Goal: Task Accomplishment & Management: Manage account settings

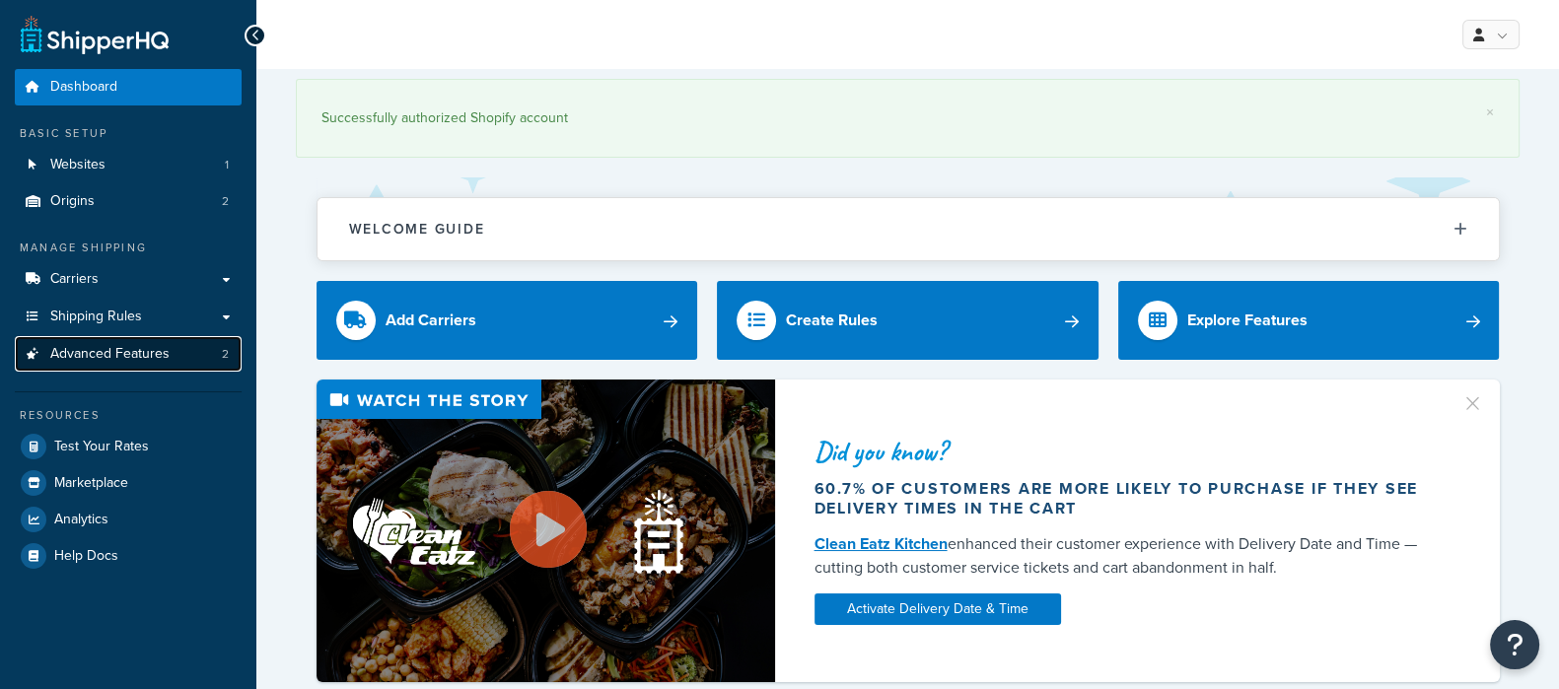
click at [84, 336] on link "Advanced Features 2" at bounding box center [128, 354] width 227 height 36
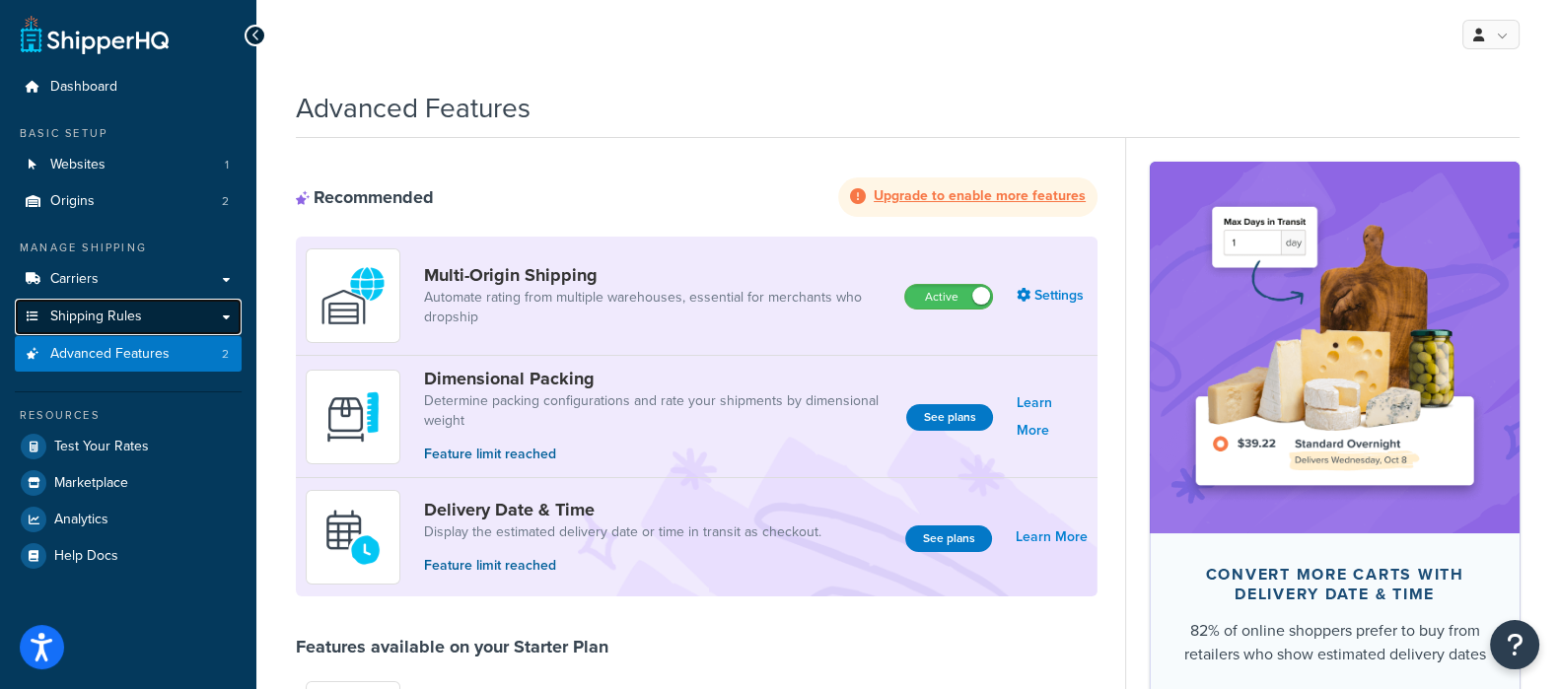
click at [90, 319] on span "Shipping Rules" at bounding box center [96, 317] width 92 height 17
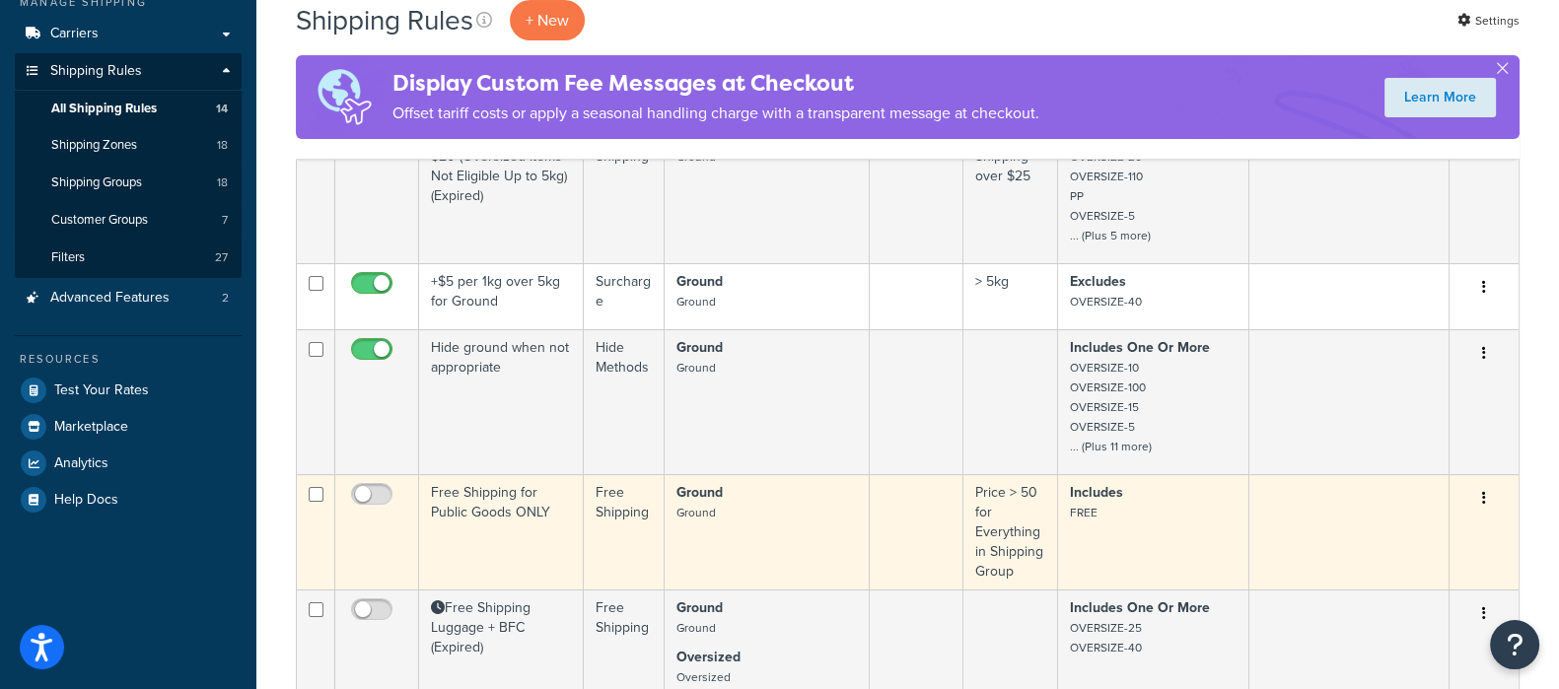
scroll to position [616, 0]
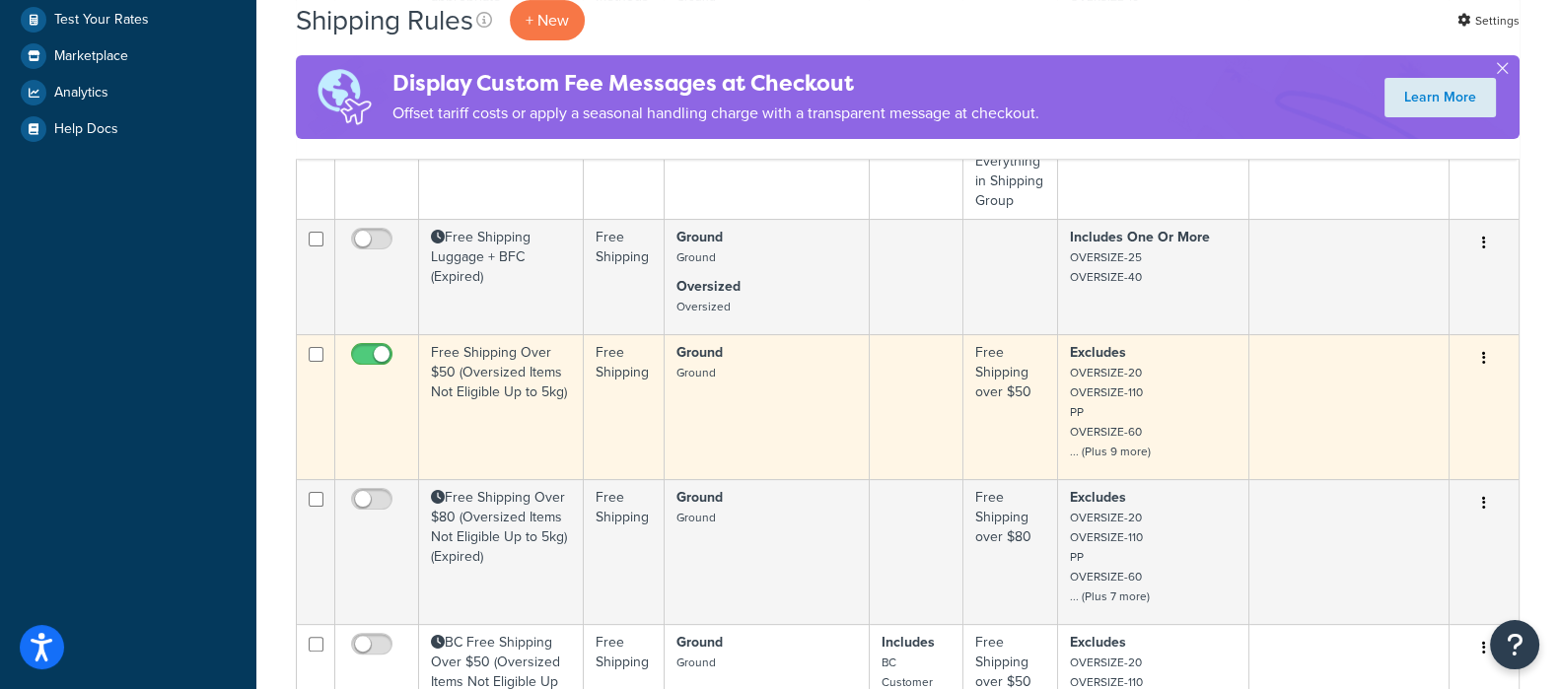
click at [498, 378] on td "Free Shipping Over $50 (Oversized Items Not Eligible Up to 5kg)" at bounding box center [501, 406] width 165 height 145
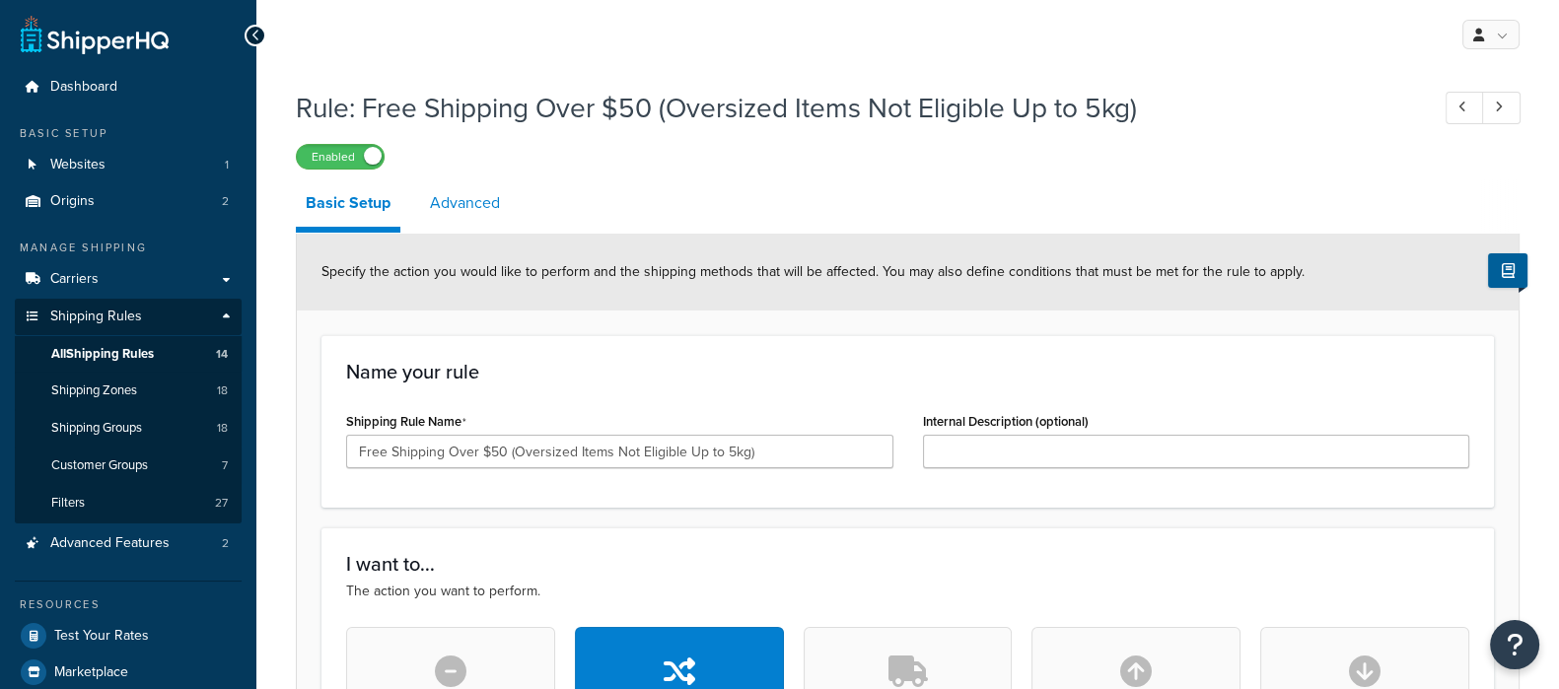
click at [457, 209] on link "Advanced" at bounding box center [465, 202] width 90 height 47
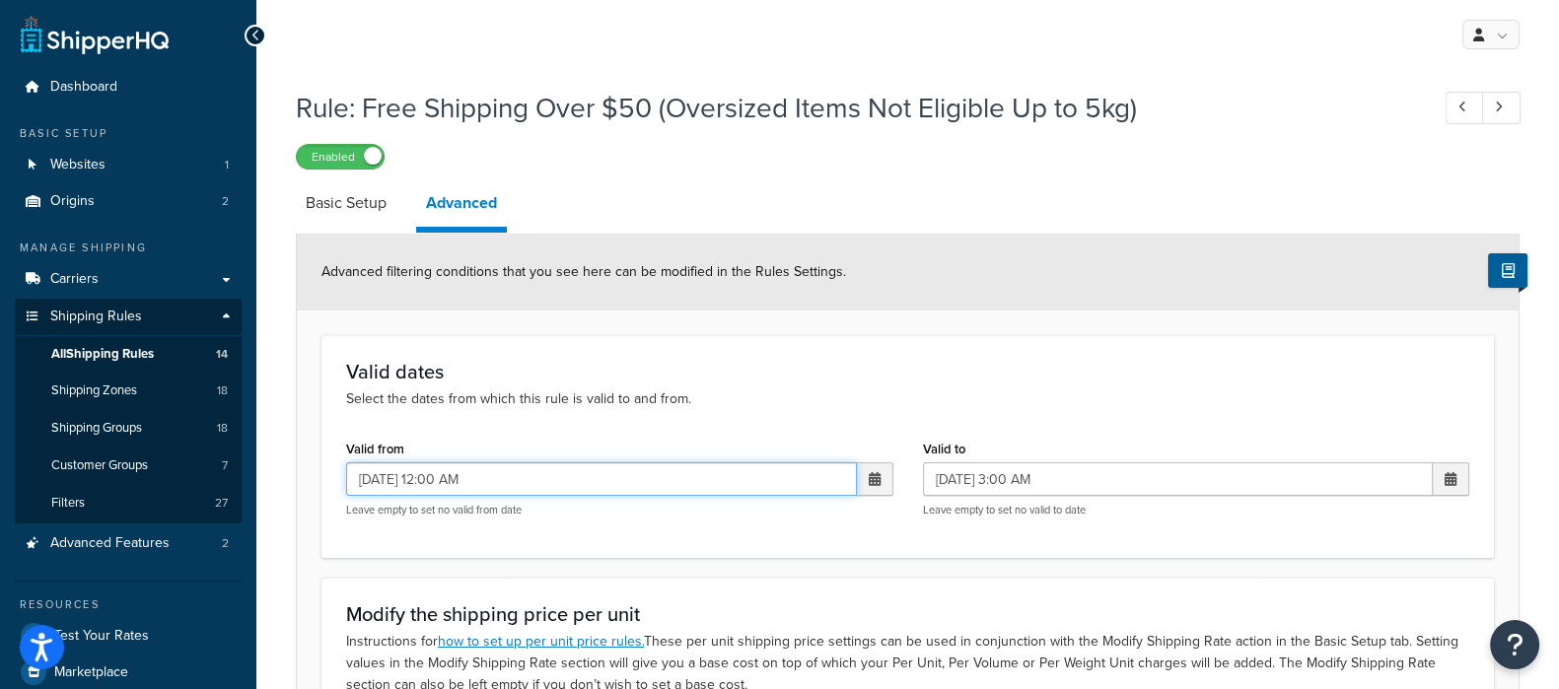
click at [584, 490] on input "08/29/2025 12:00 AM" at bounding box center [601, 479] width 511 height 34
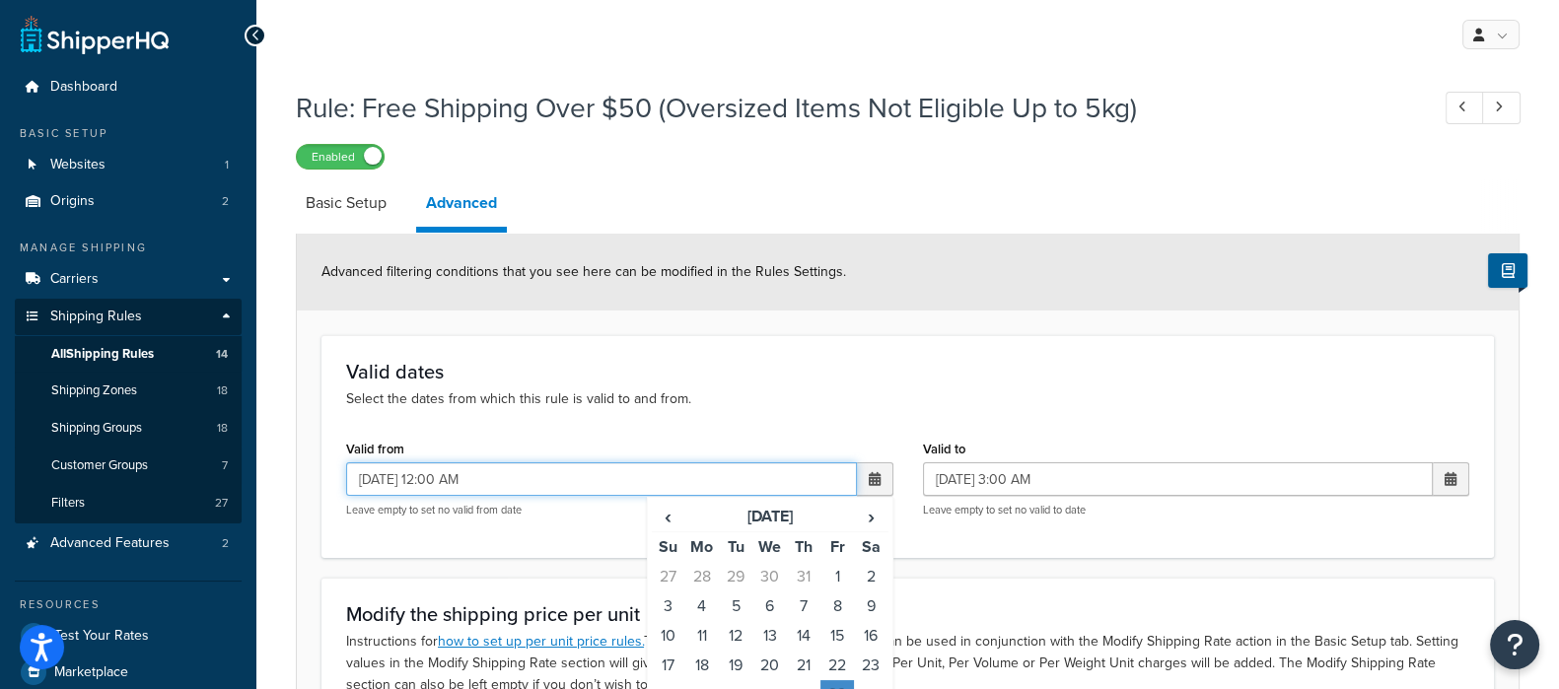
scroll to position [122, 0]
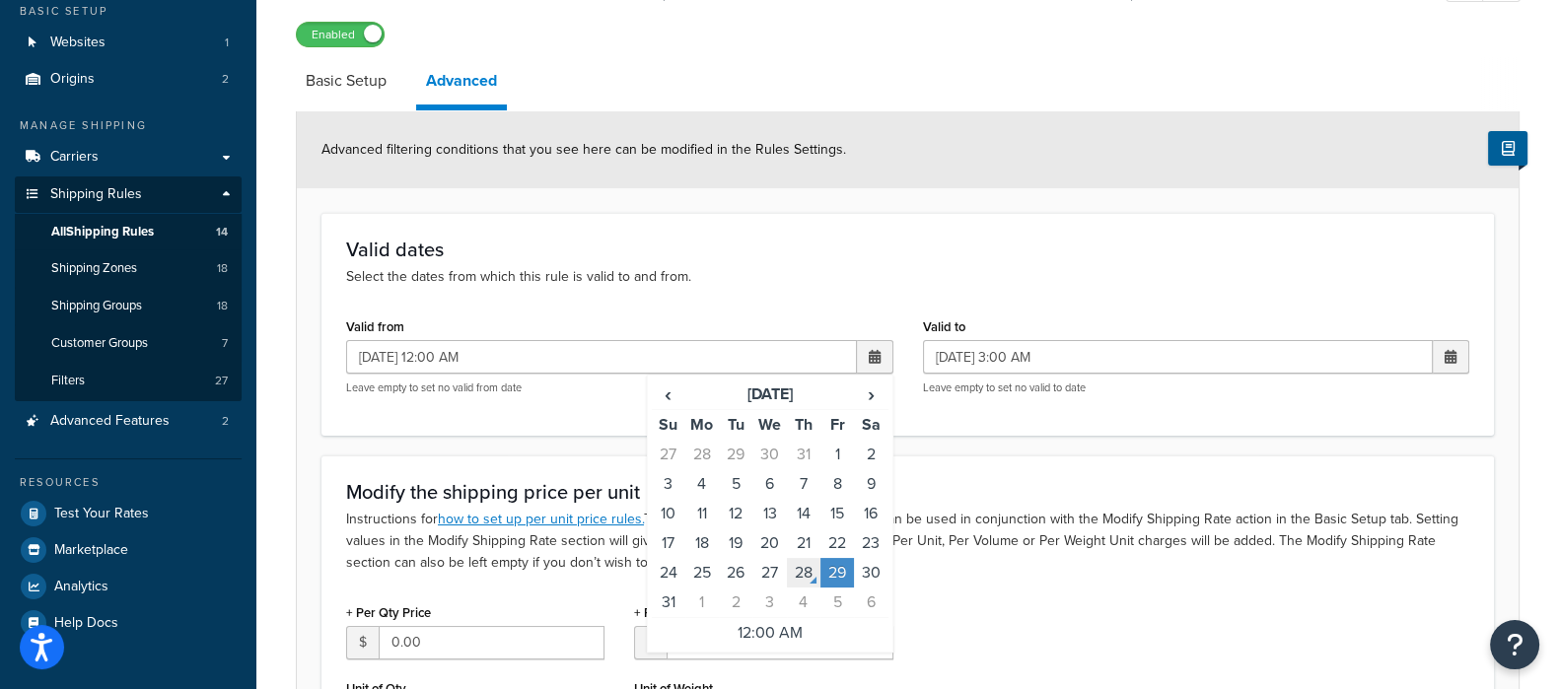
click at [804, 573] on td "28" at bounding box center [804, 573] width 34 height 30
type input "08/28/2025 12:00 AM"
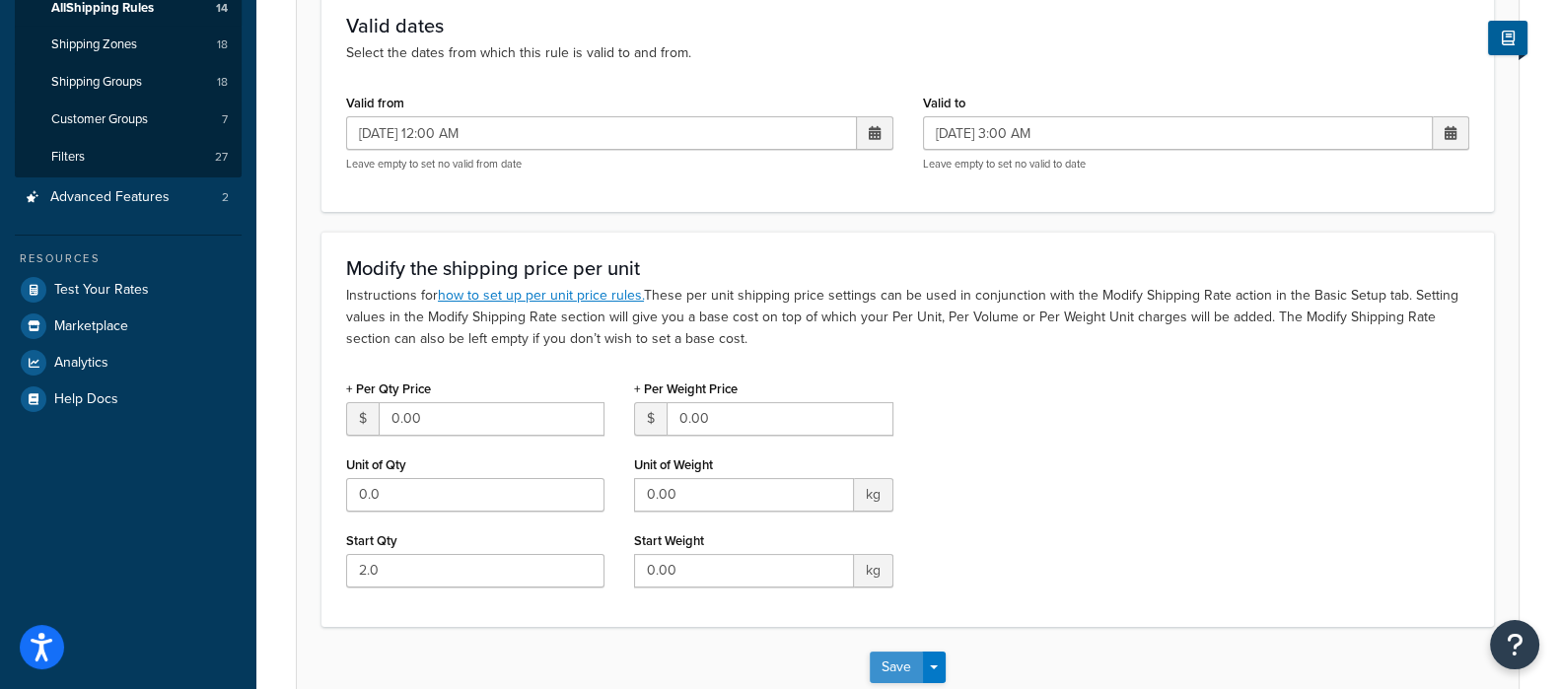
scroll to position [462, 0]
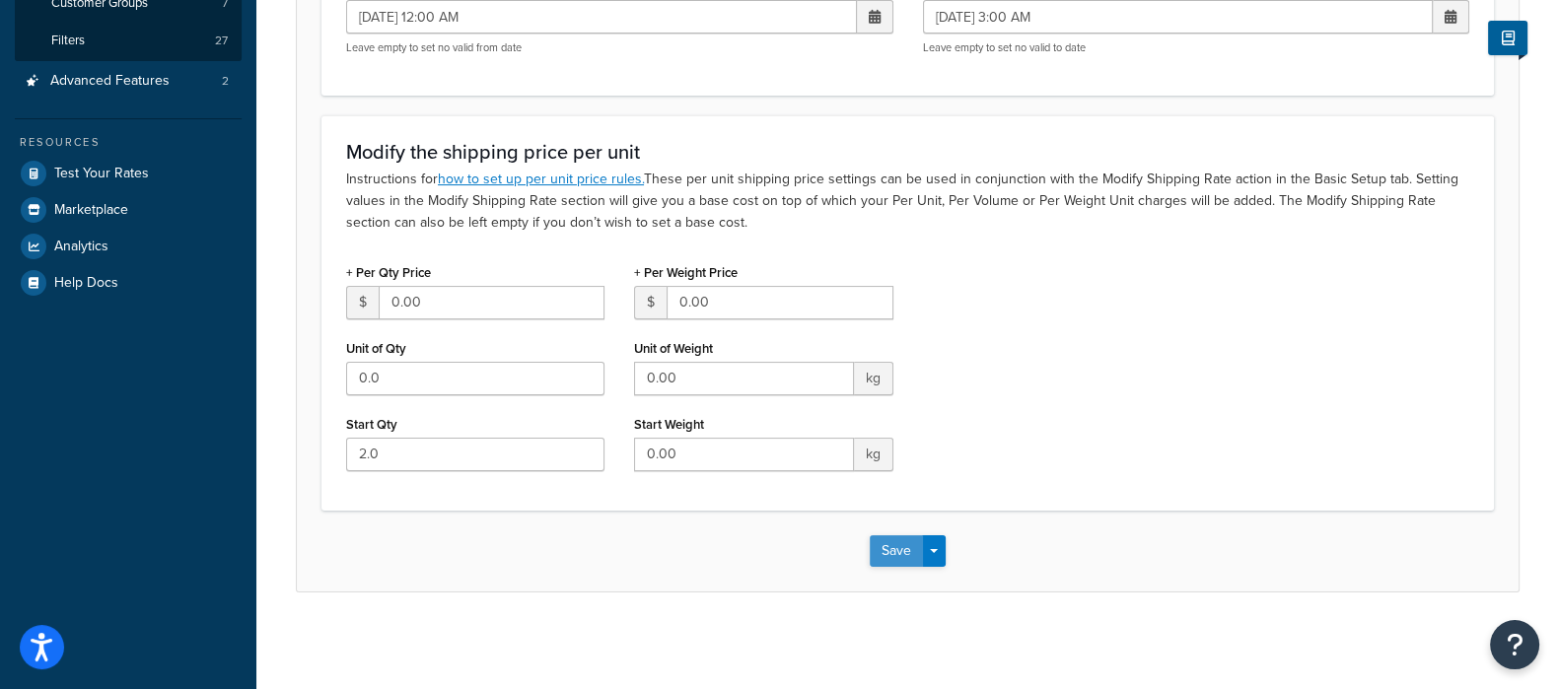
click at [893, 550] on button "Save" at bounding box center [896, 551] width 53 height 32
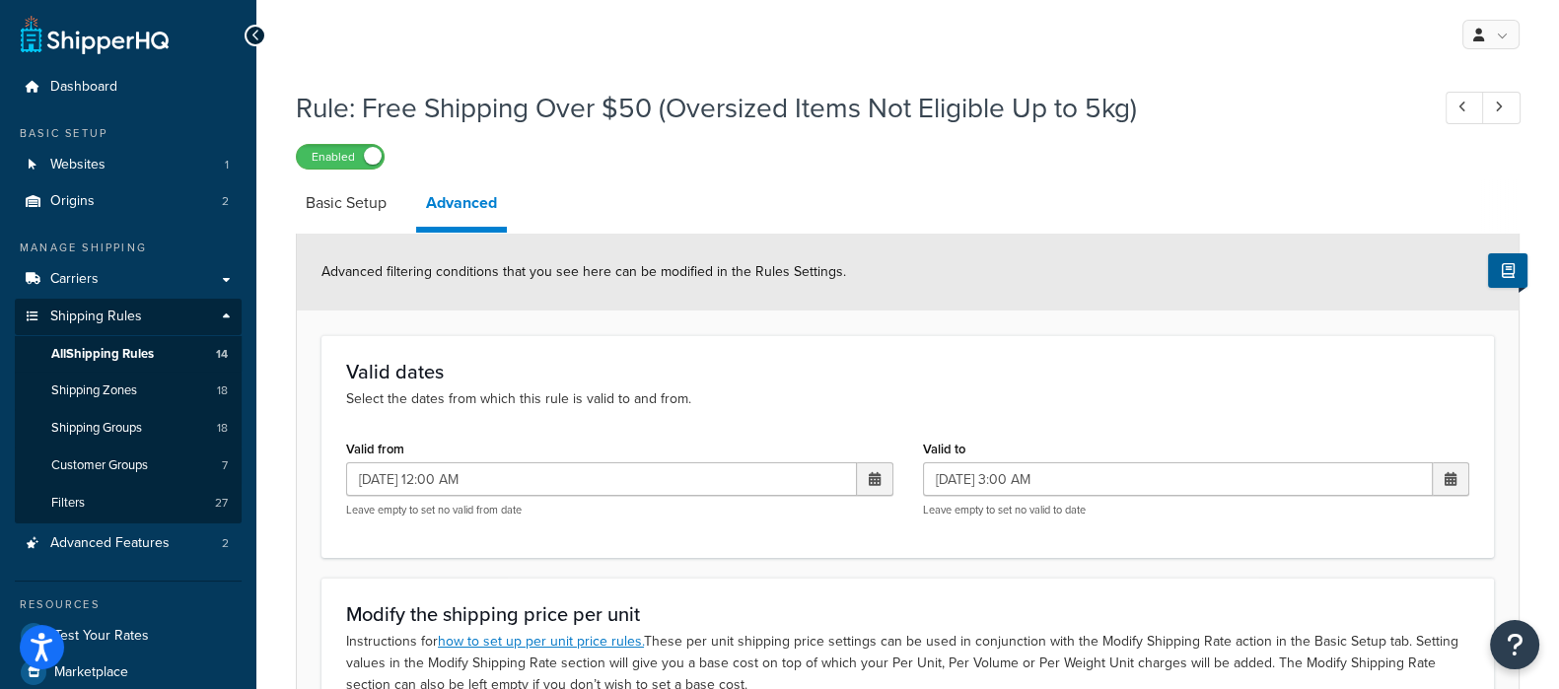
drag, startPoint x: 1482, startPoint y: 0, endPoint x: 896, endPoint y: 170, distance: 609.8
click at [913, 147] on div "Enabled" at bounding box center [908, 156] width 1224 height 28
click at [371, 211] on link "Basic Setup" at bounding box center [346, 202] width 101 height 47
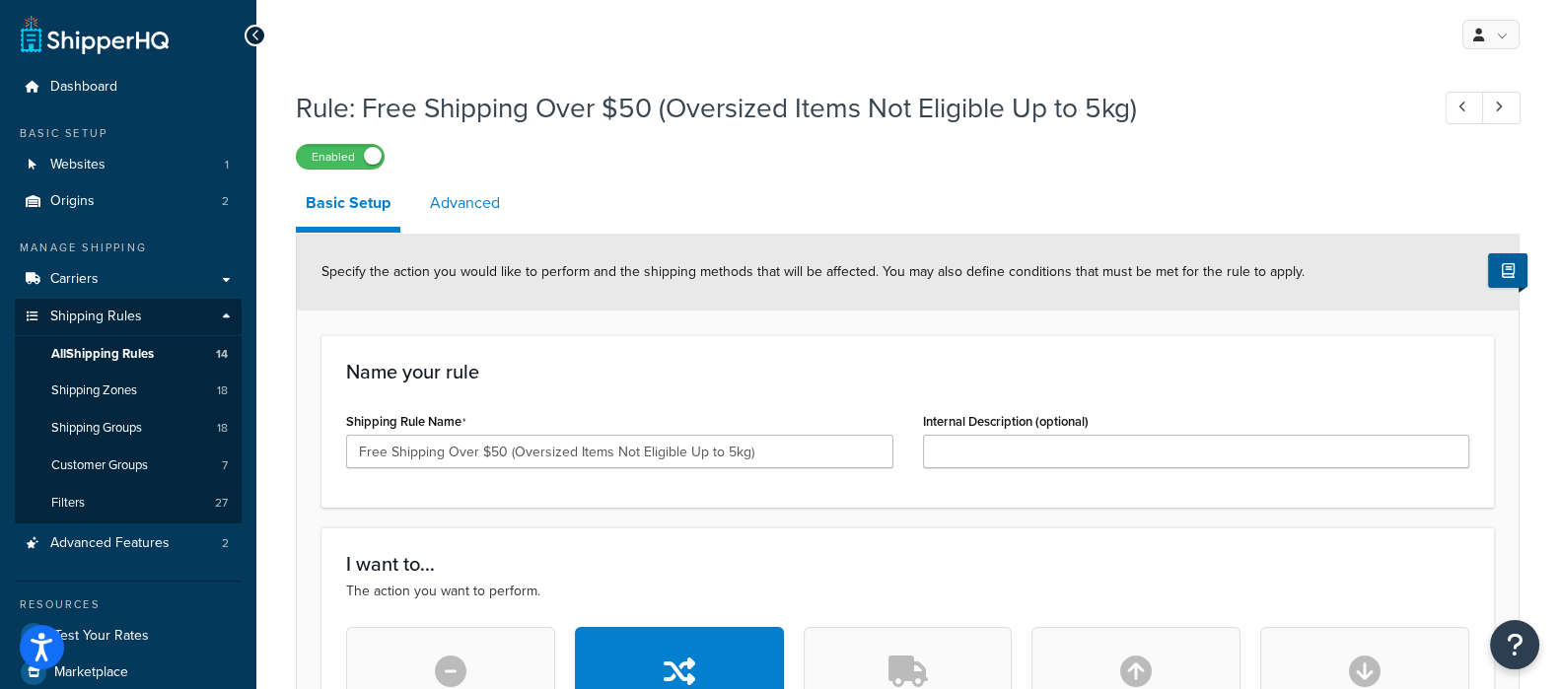
click at [442, 207] on link "Advanced" at bounding box center [465, 202] width 90 height 47
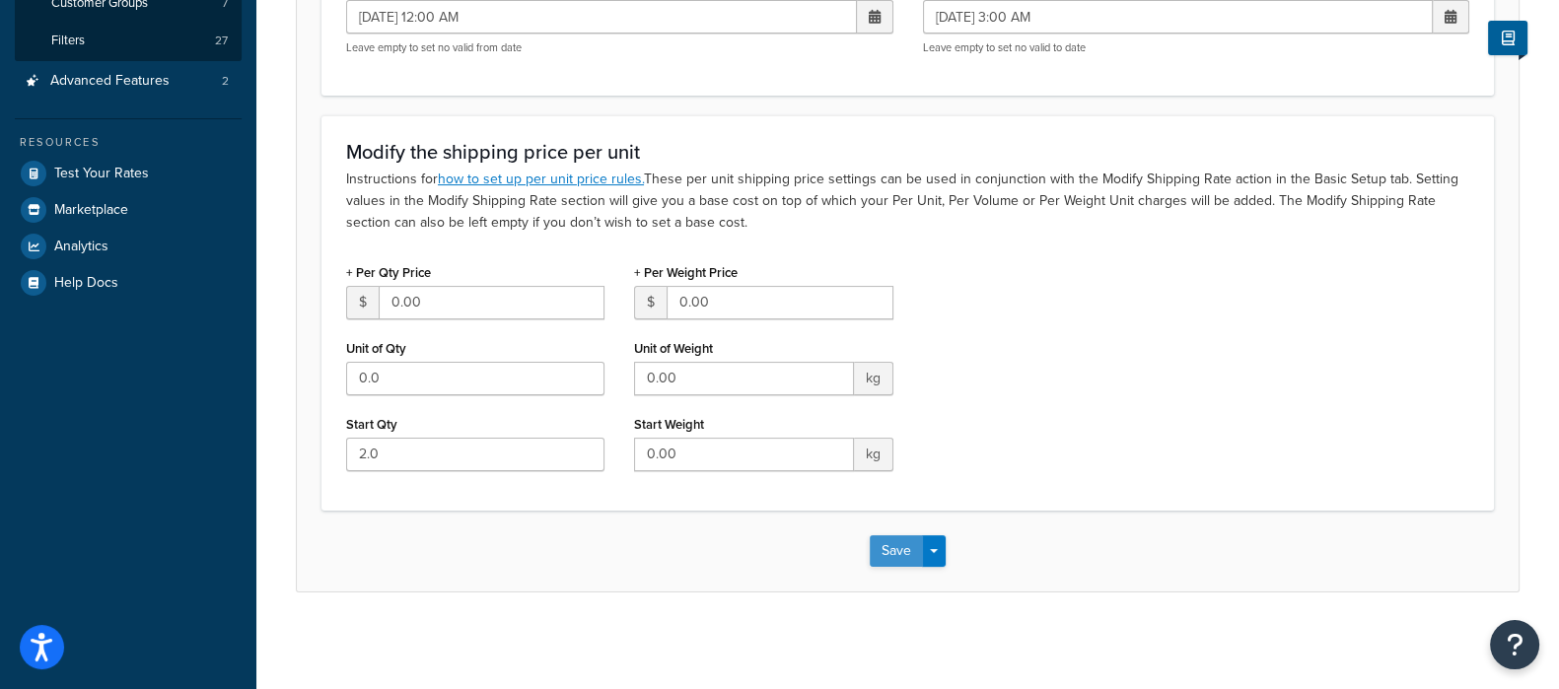
click at [888, 556] on button "Save" at bounding box center [896, 551] width 53 height 32
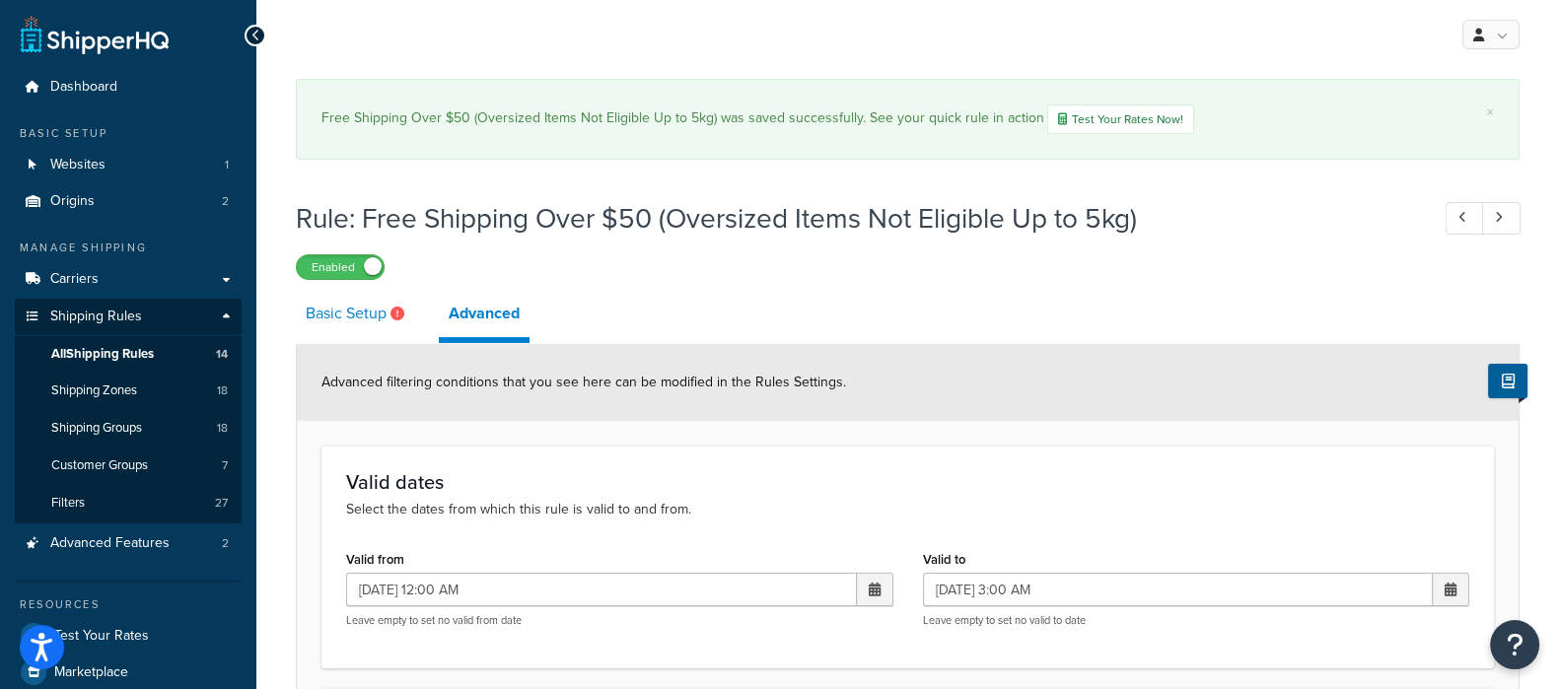
click at [370, 302] on link "Basic Setup" at bounding box center [357, 313] width 123 height 47
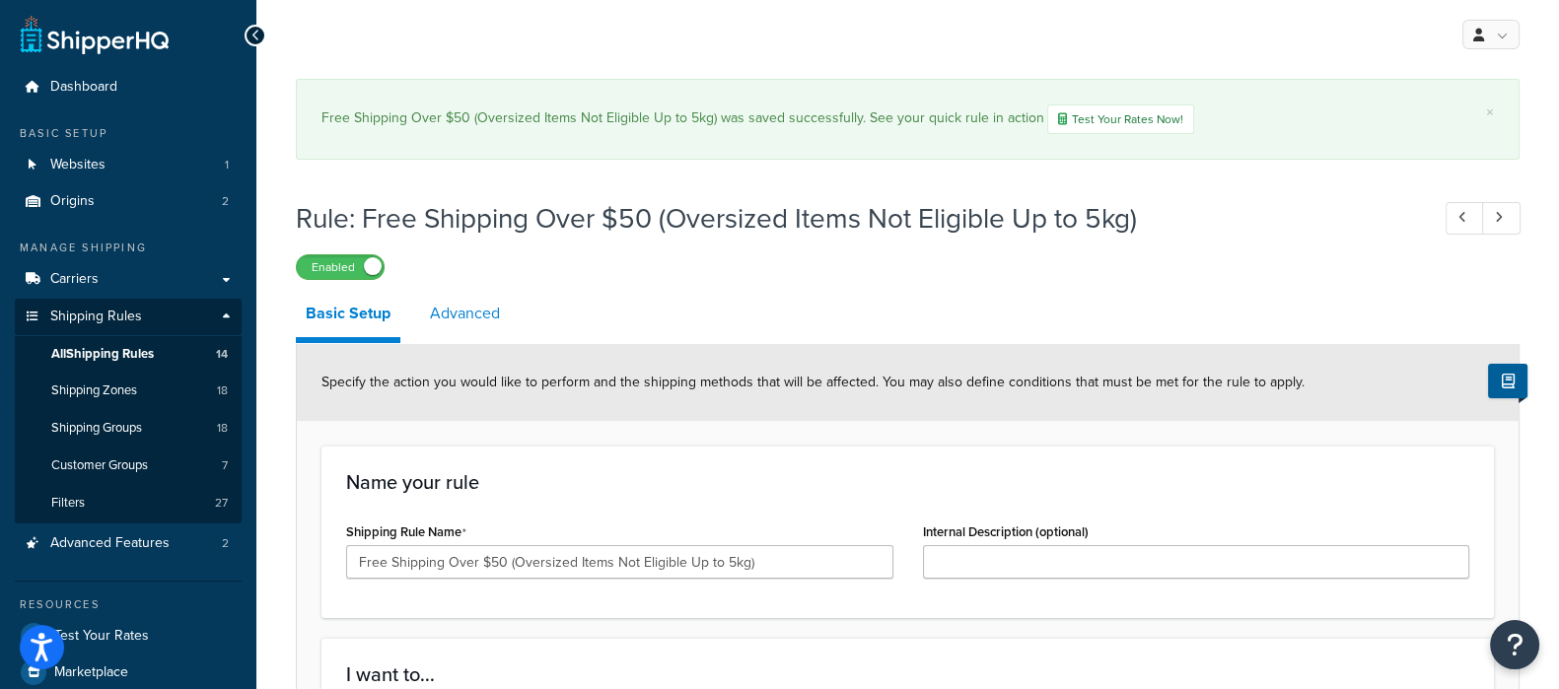
click at [478, 327] on link "Advanced" at bounding box center [465, 313] width 90 height 47
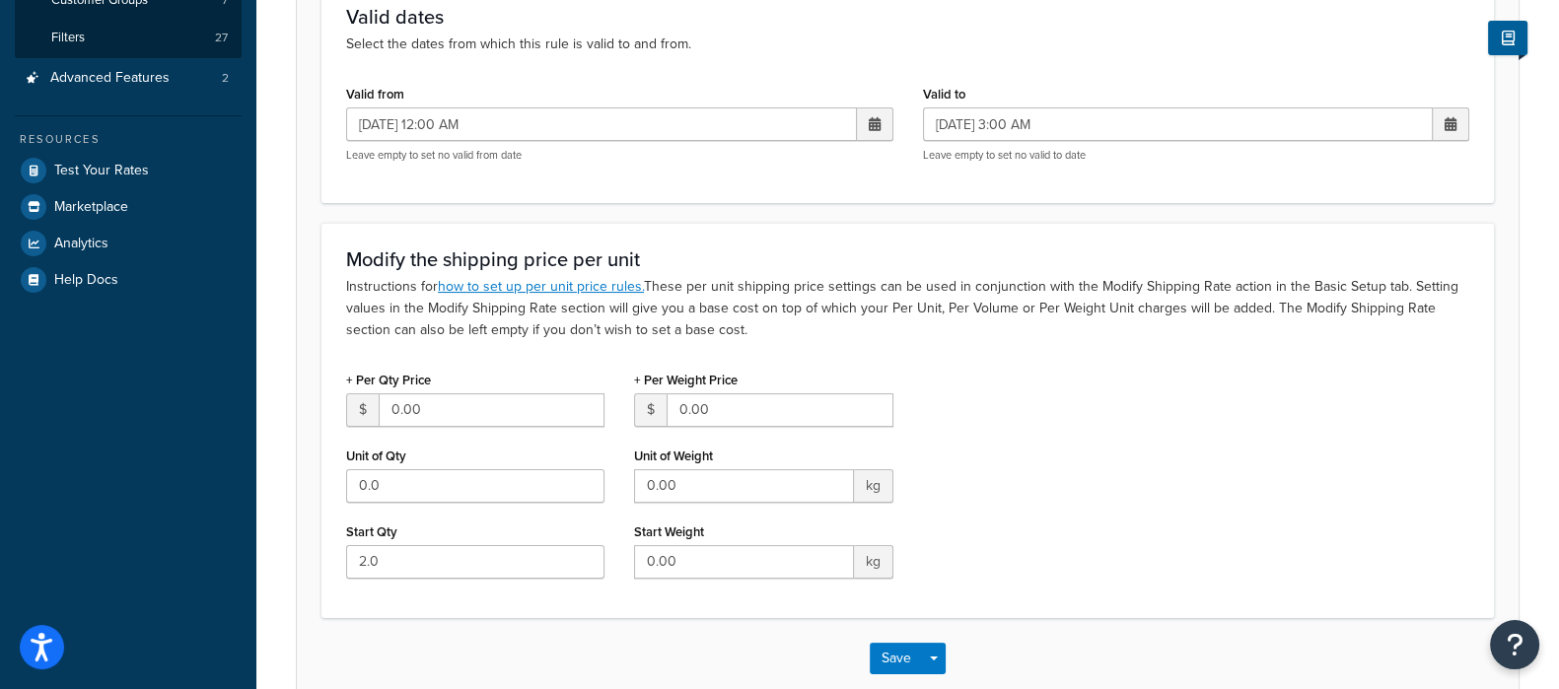
scroll to position [573, 0]
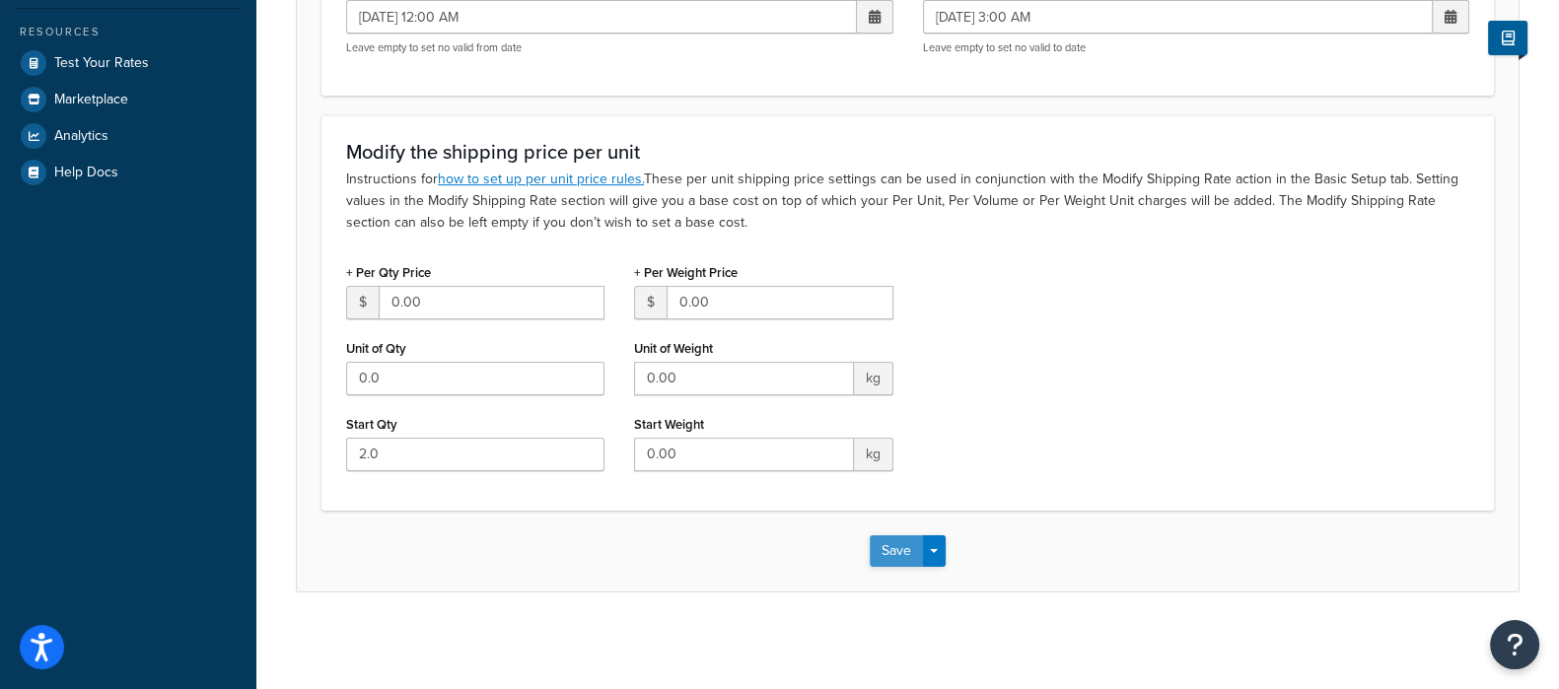
click at [887, 549] on button "Save" at bounding box center [896, 551] width 53 height 32
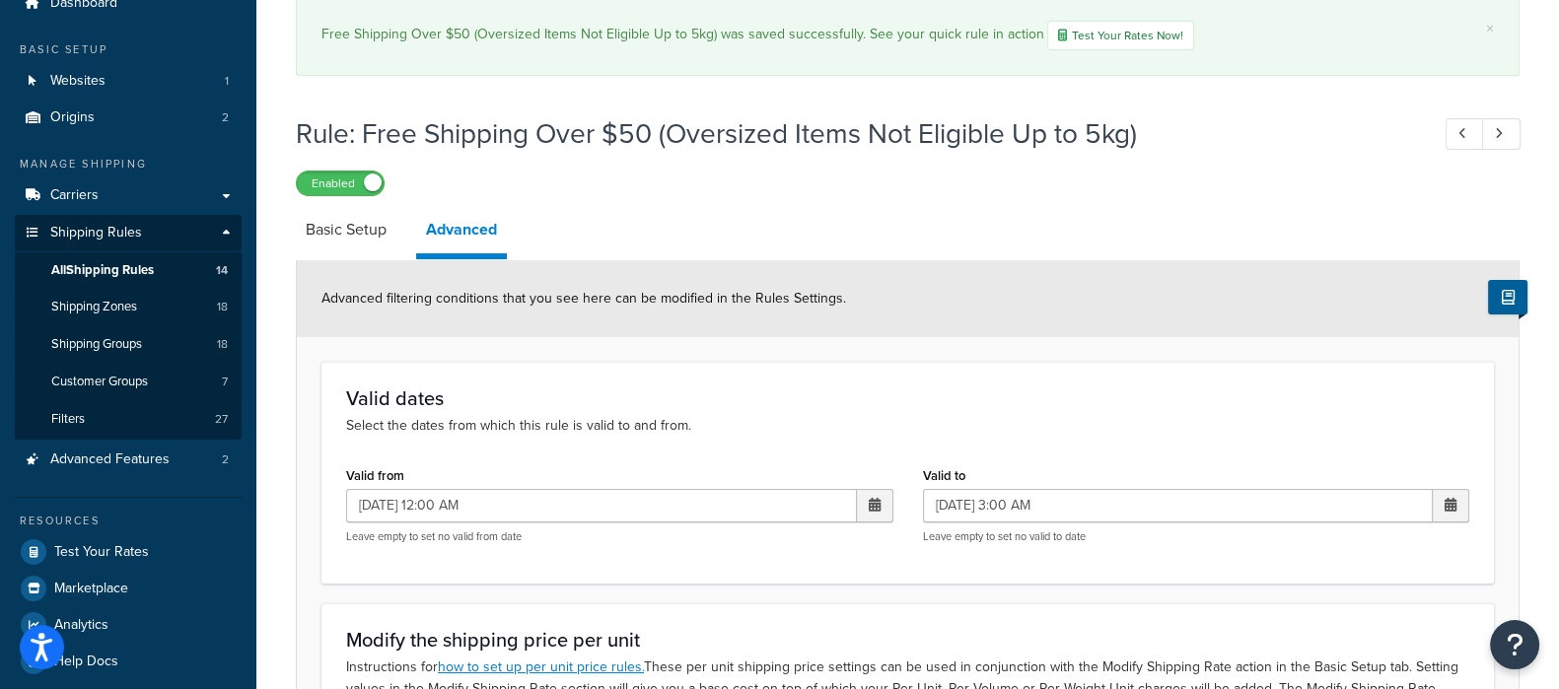
scroll to position [122, 0]
